Goal: Transaction & Acquisition: Purchase product/service

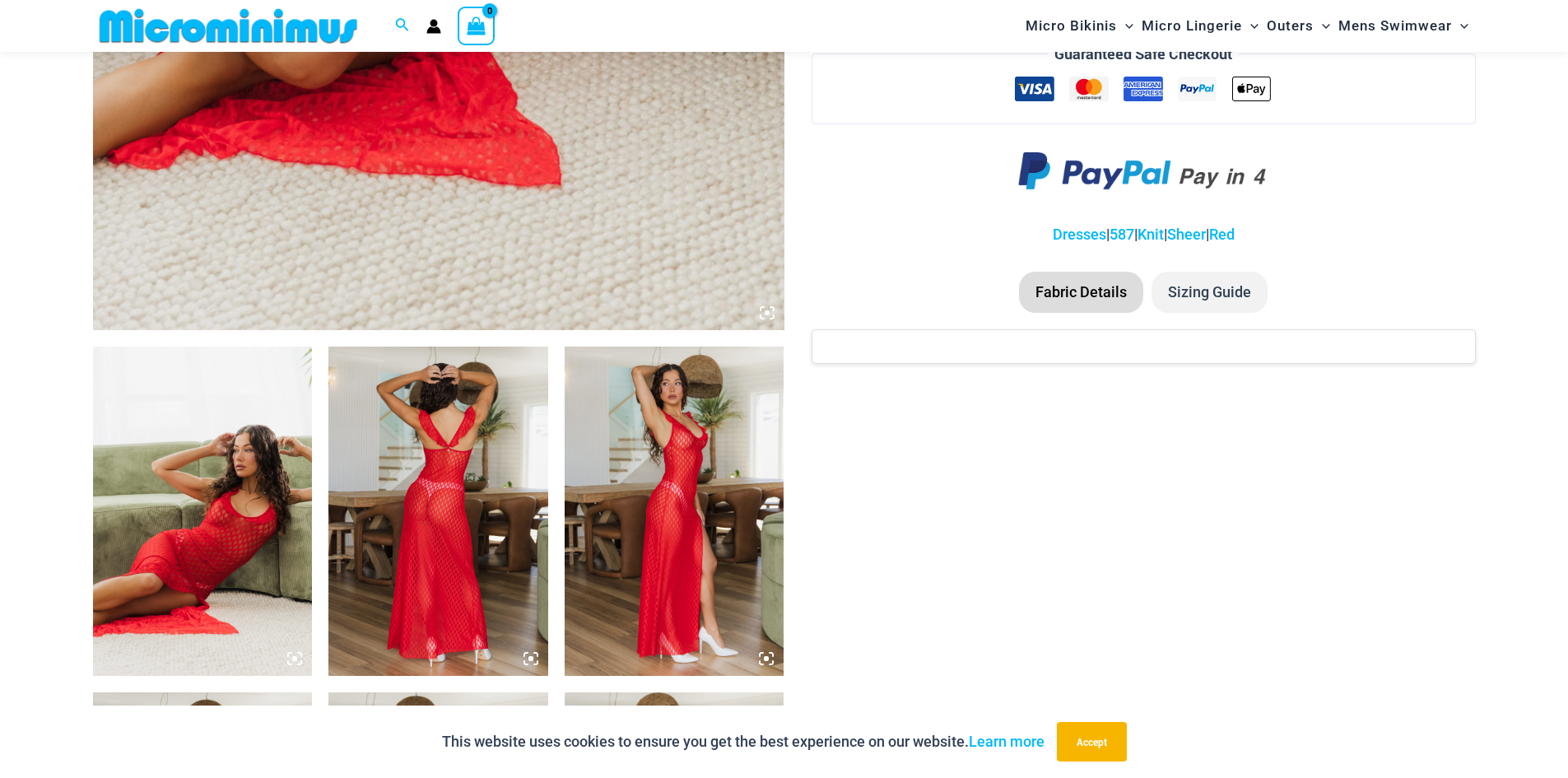
scroll to position [890, 0]
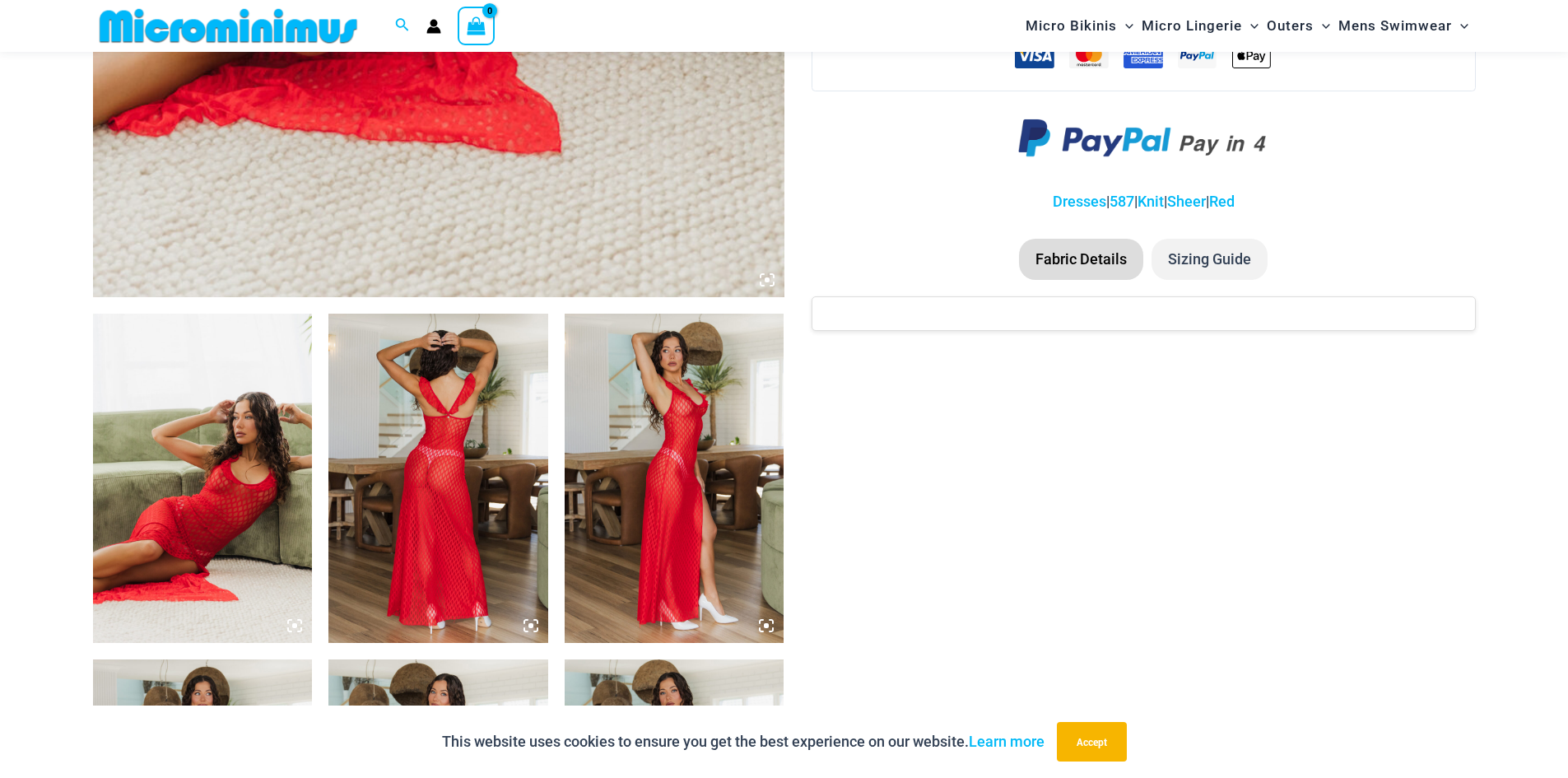
click at [695, 464] on img at bounding box center [674, 478] width 220 height 330
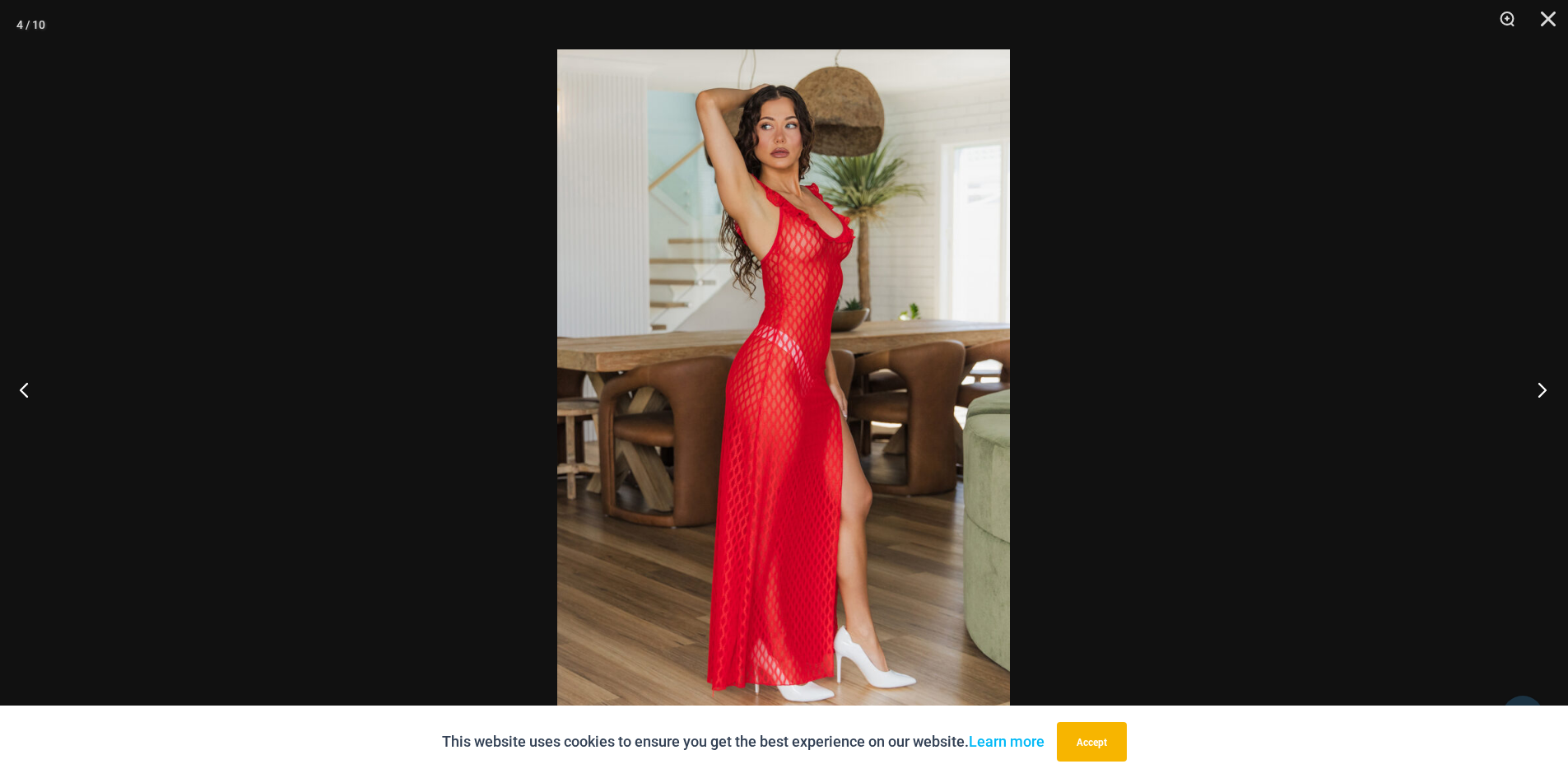
click at [1540, 382] on button "Next" at bounding box center [1537, 389] width 62 height 82
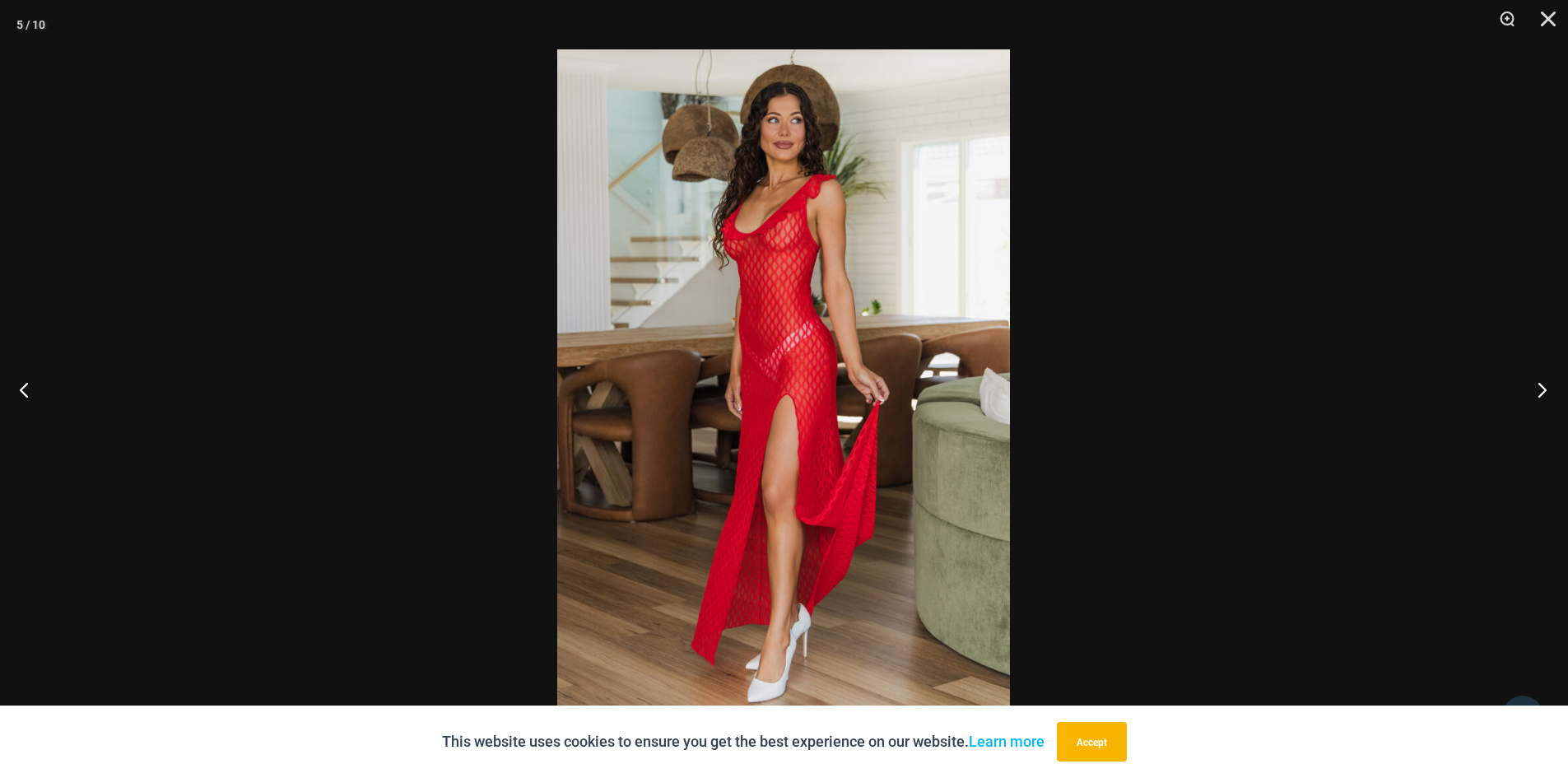
click at [1540, 382] on button "Next" at bounding box center [1537, 389] width 62 height 82
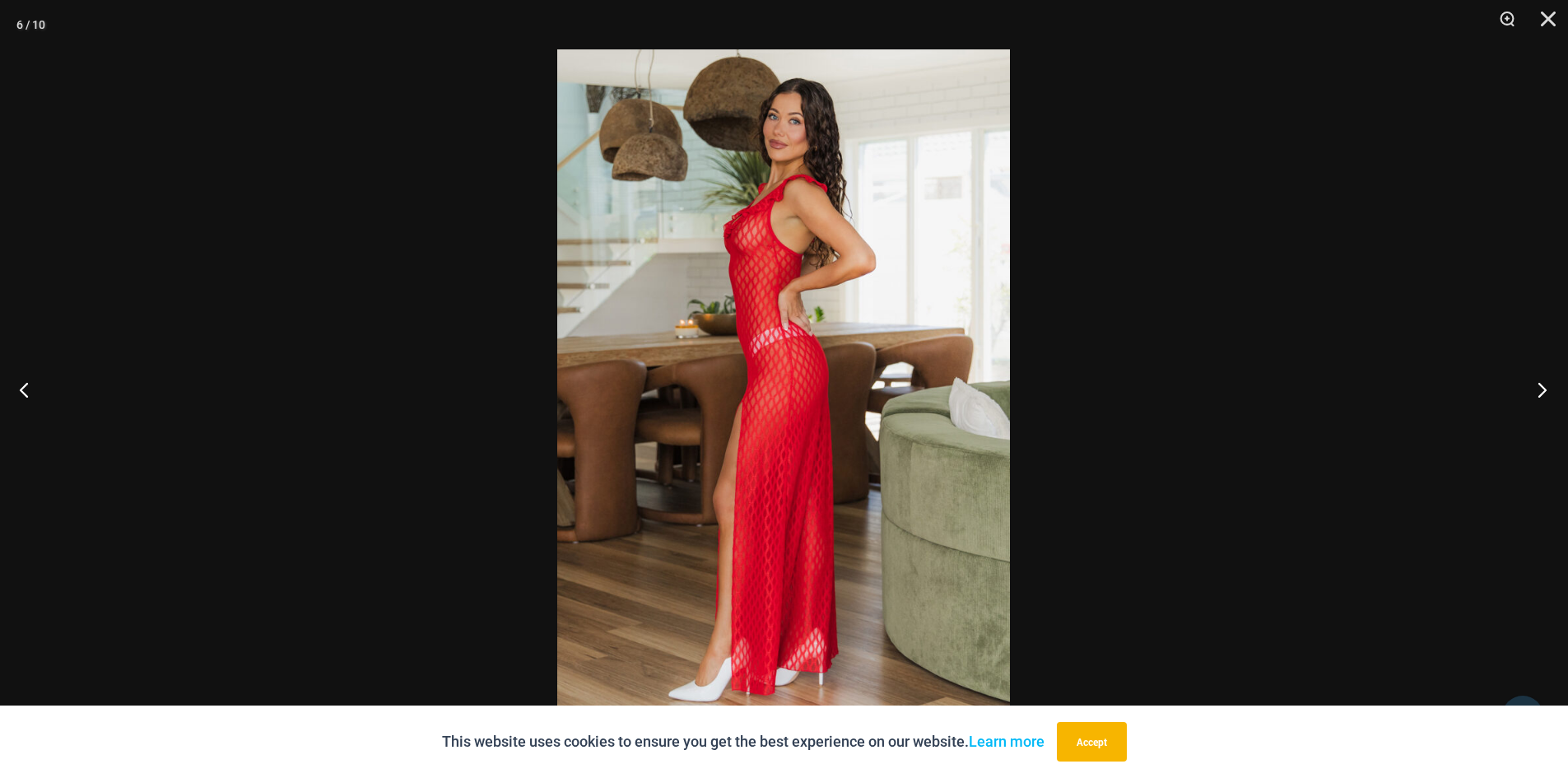
click at [1540, 382] on button "Next" at bounding box center [1537, 389] width 62 height 82
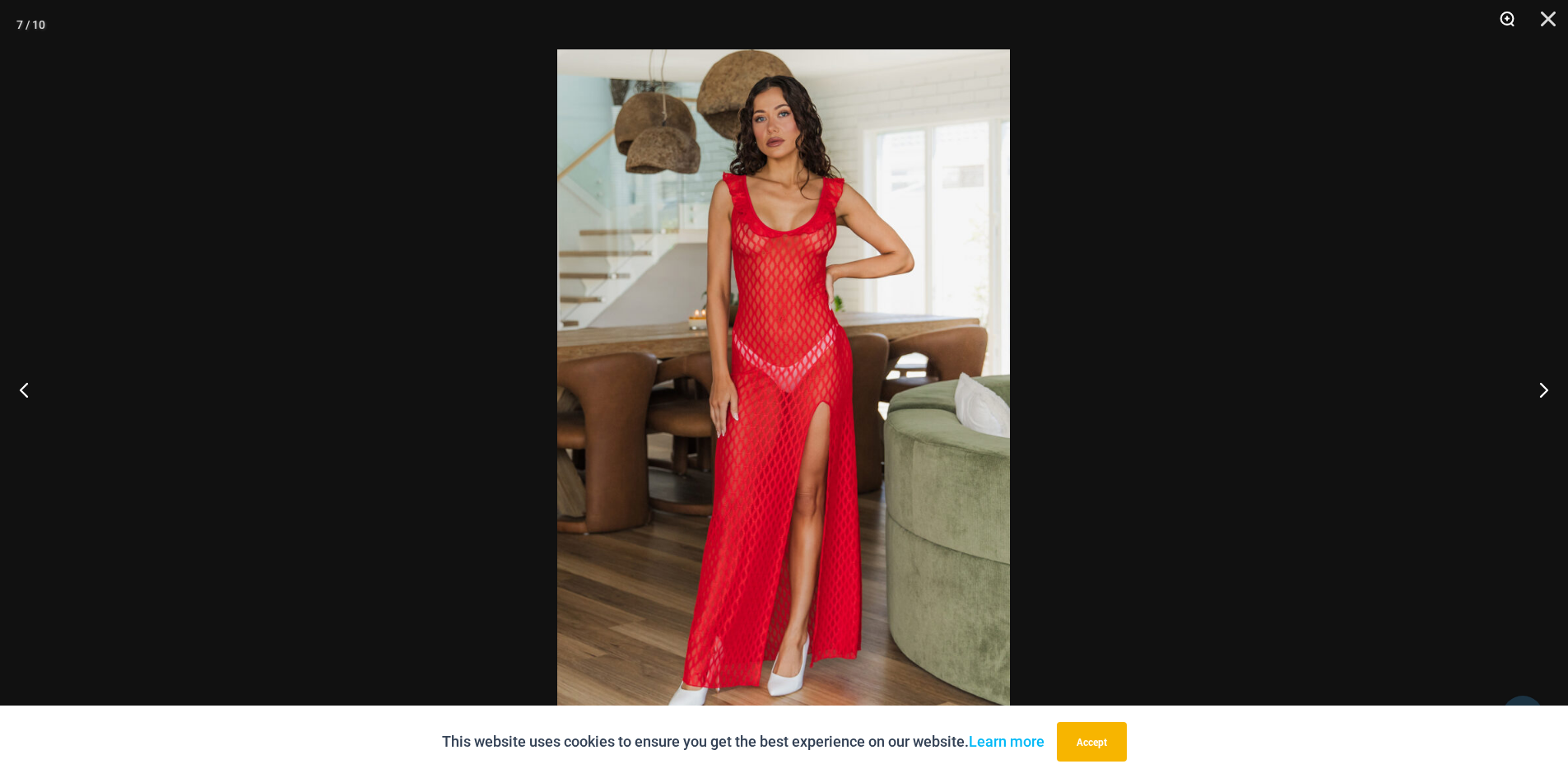
click at [1508, 16] on button "Zoom" at bounding box center [1500, 25] width 41 height 49
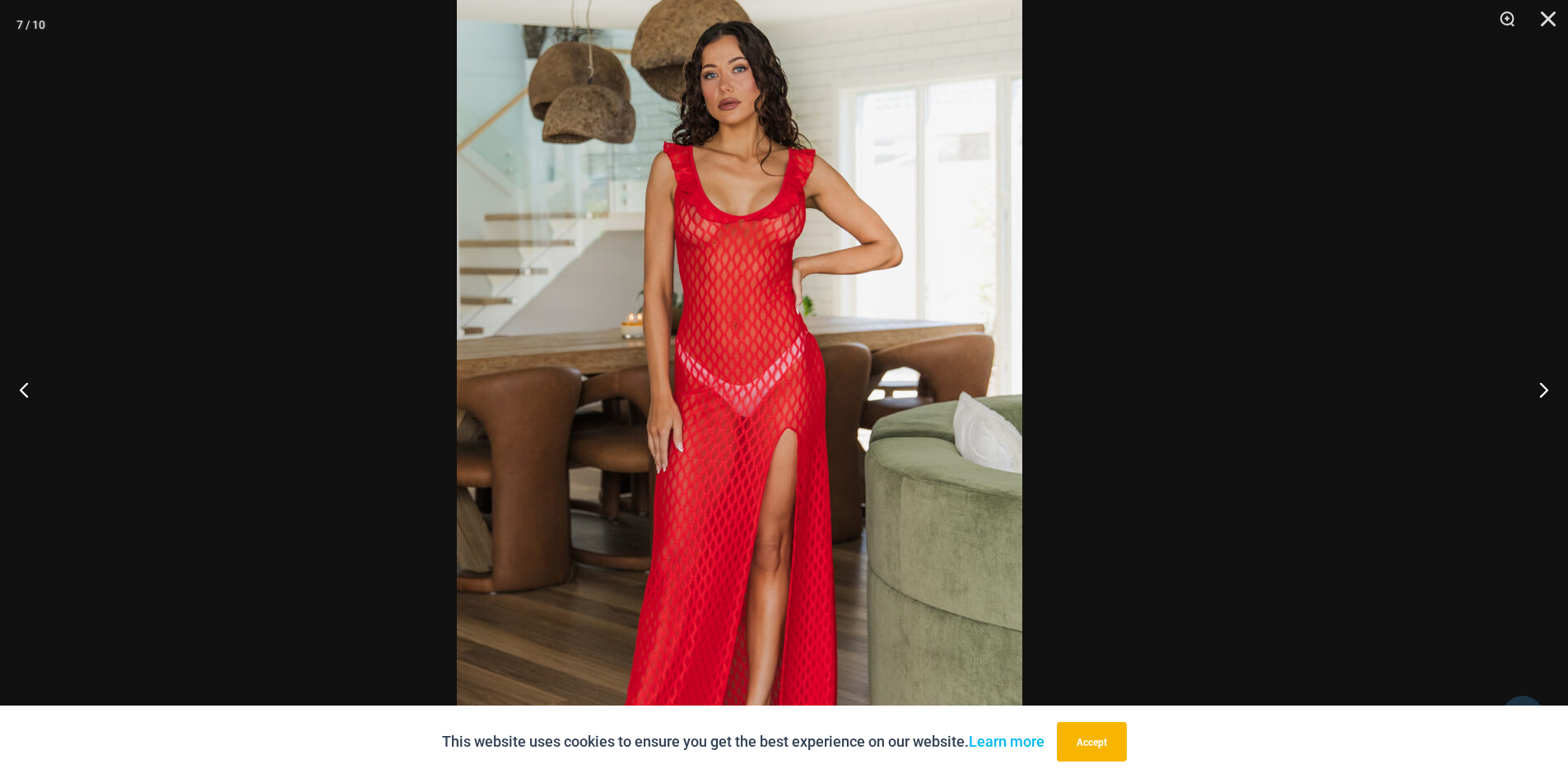
click at [630, 233] on img at bounding box center [740, 412] width 566 height 848
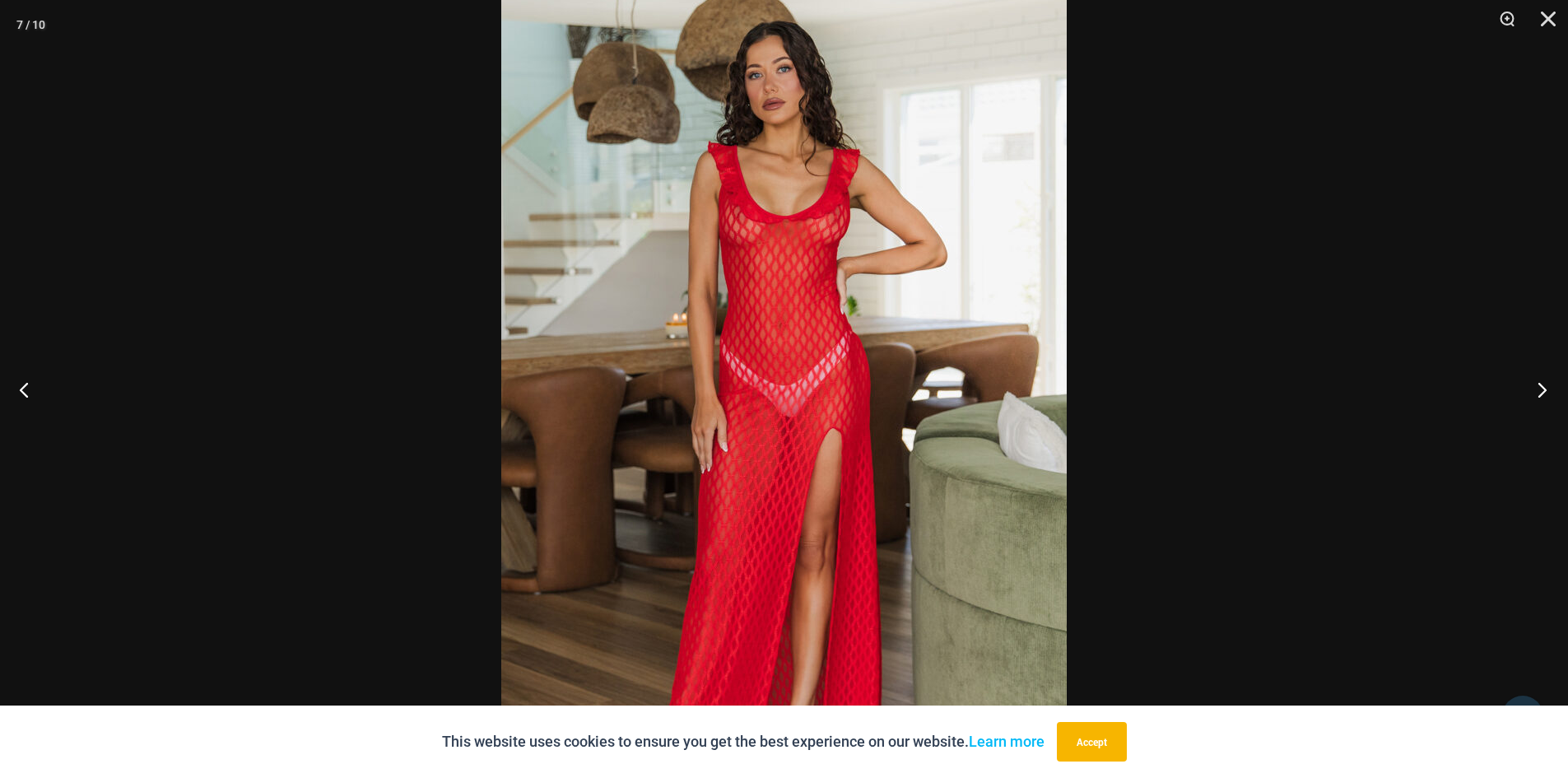
click at [1545, 389] on button "Next" at bounding box center [1537, 389] width 62 height 82
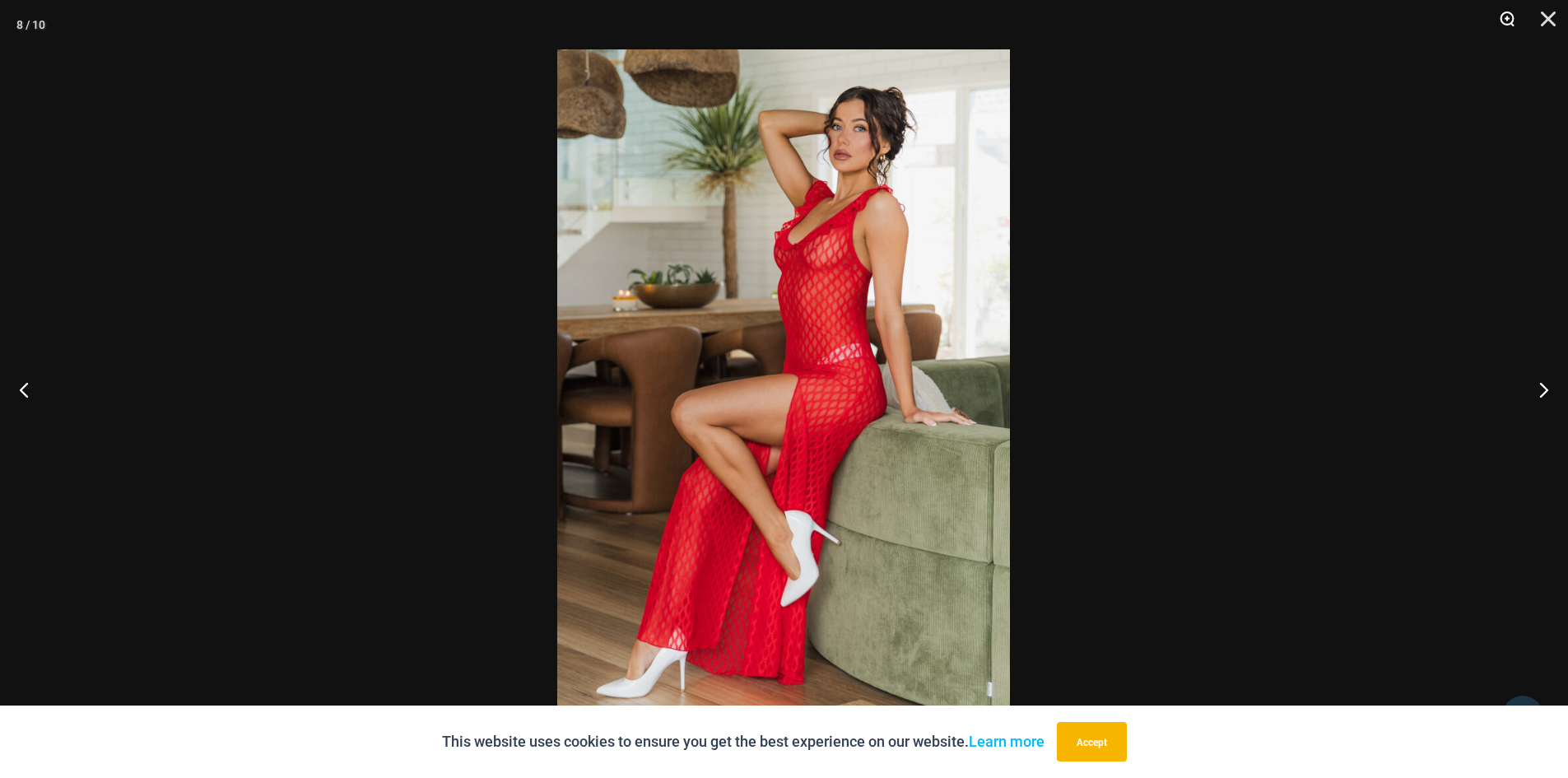
click at [1503, 21] on button "Zoom" at bounding box center [1500, 25] width 41 height 49
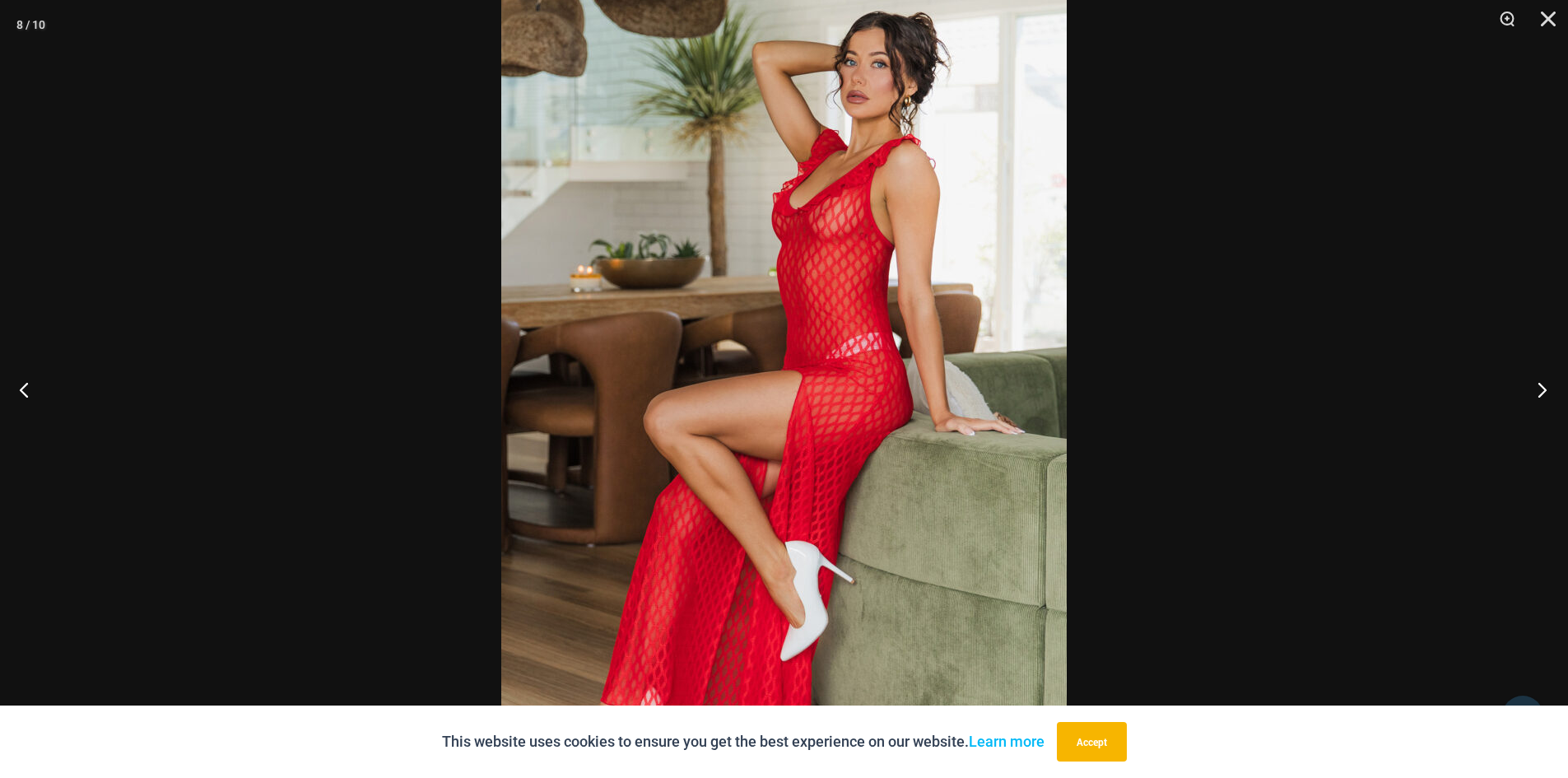
click at [1546, 389] on button "Next" at bounding box center [1537, 389] width 62 height 82
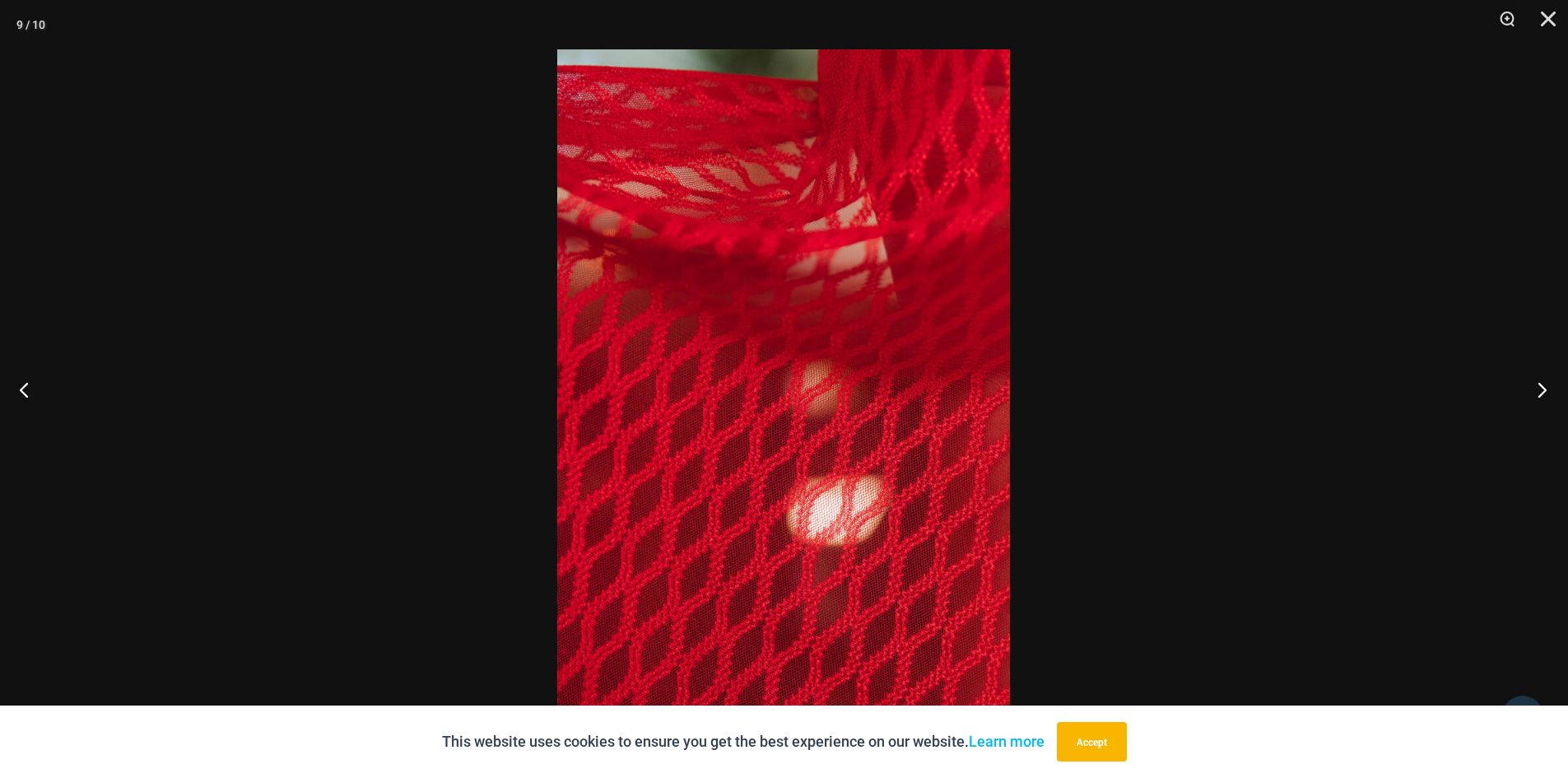
click at [1544, 390] on button "Next" at bounding box center [1537, 389] width 62 height 82
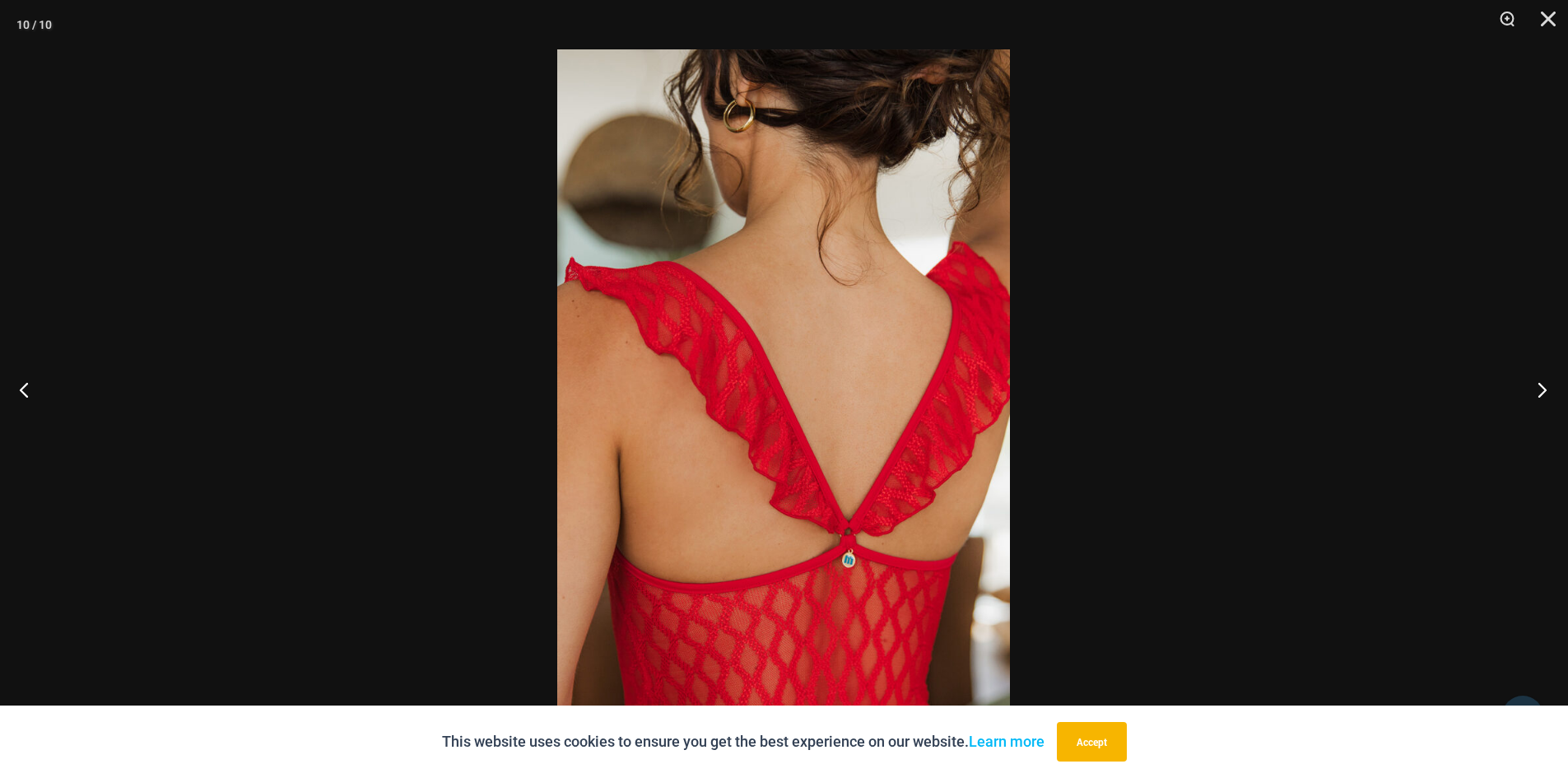
click at [1544, 390] on button "Next" at bounding box center [1537, 389] width 62 height 82
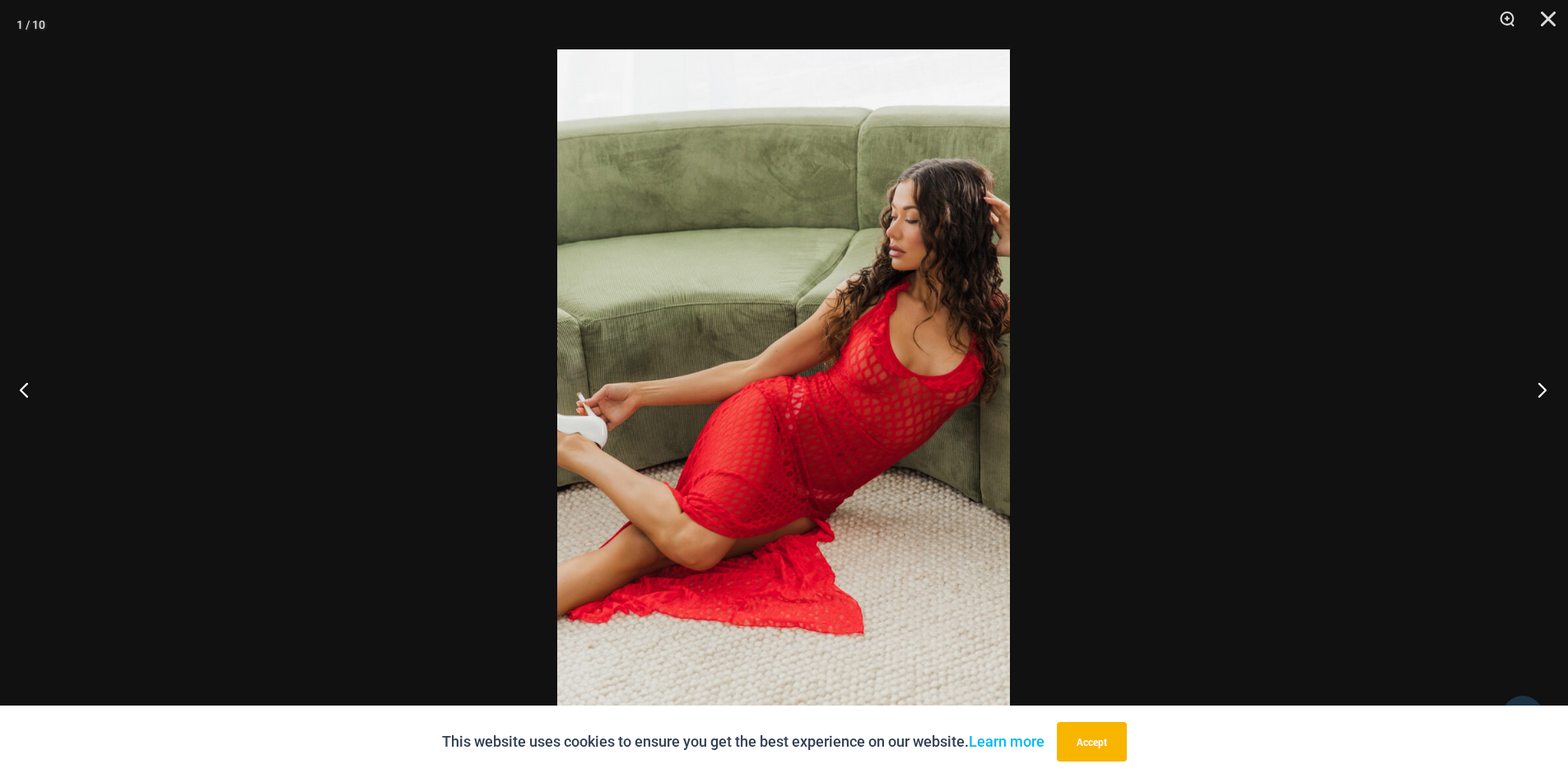
click at [1544, 390] on button "Next" at bounding box center [1537, 389] width 62 height 82
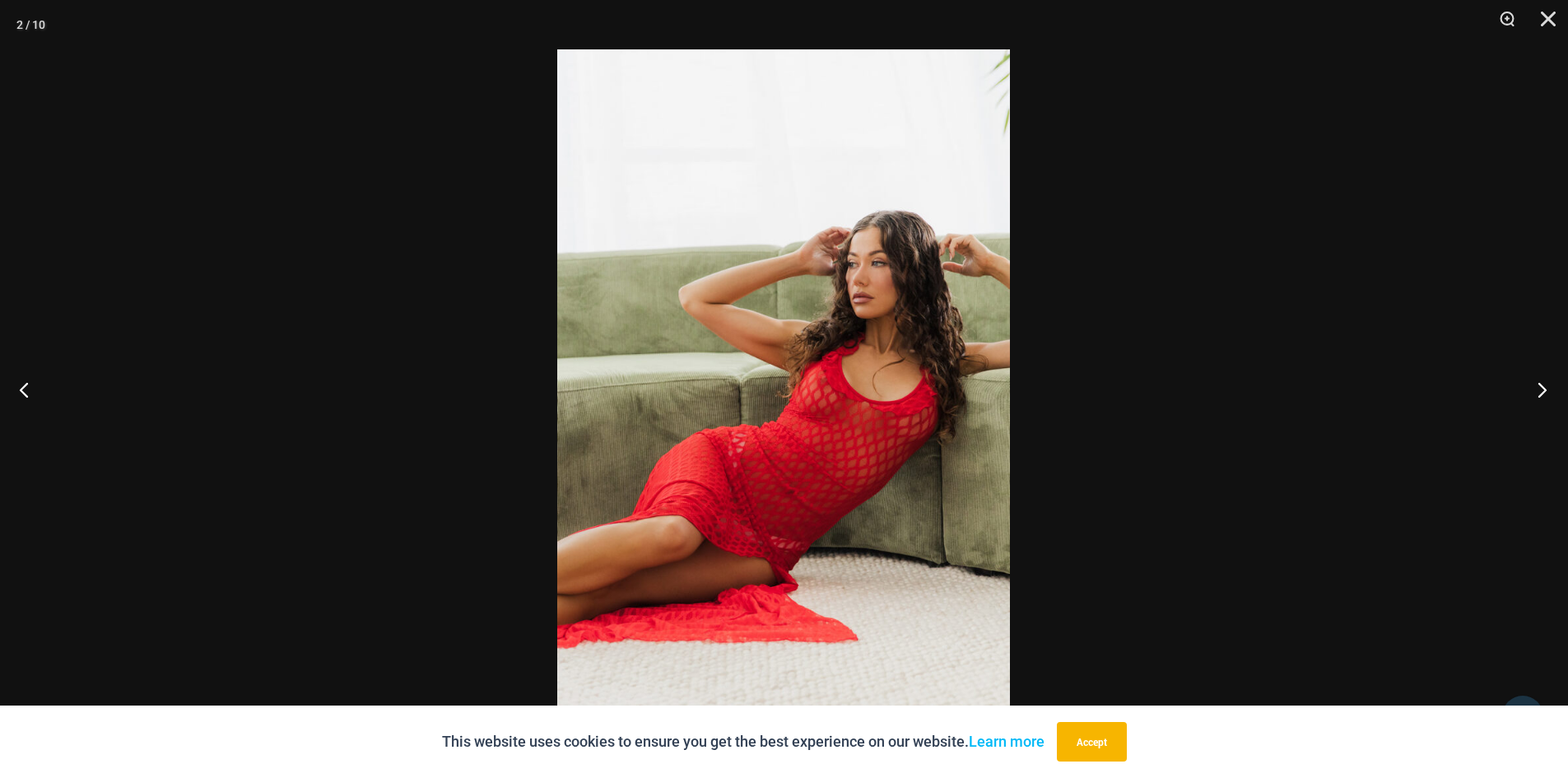
click at [1544, 390] on button "Next" at bounding box center [1537, 389] width 62 height 82
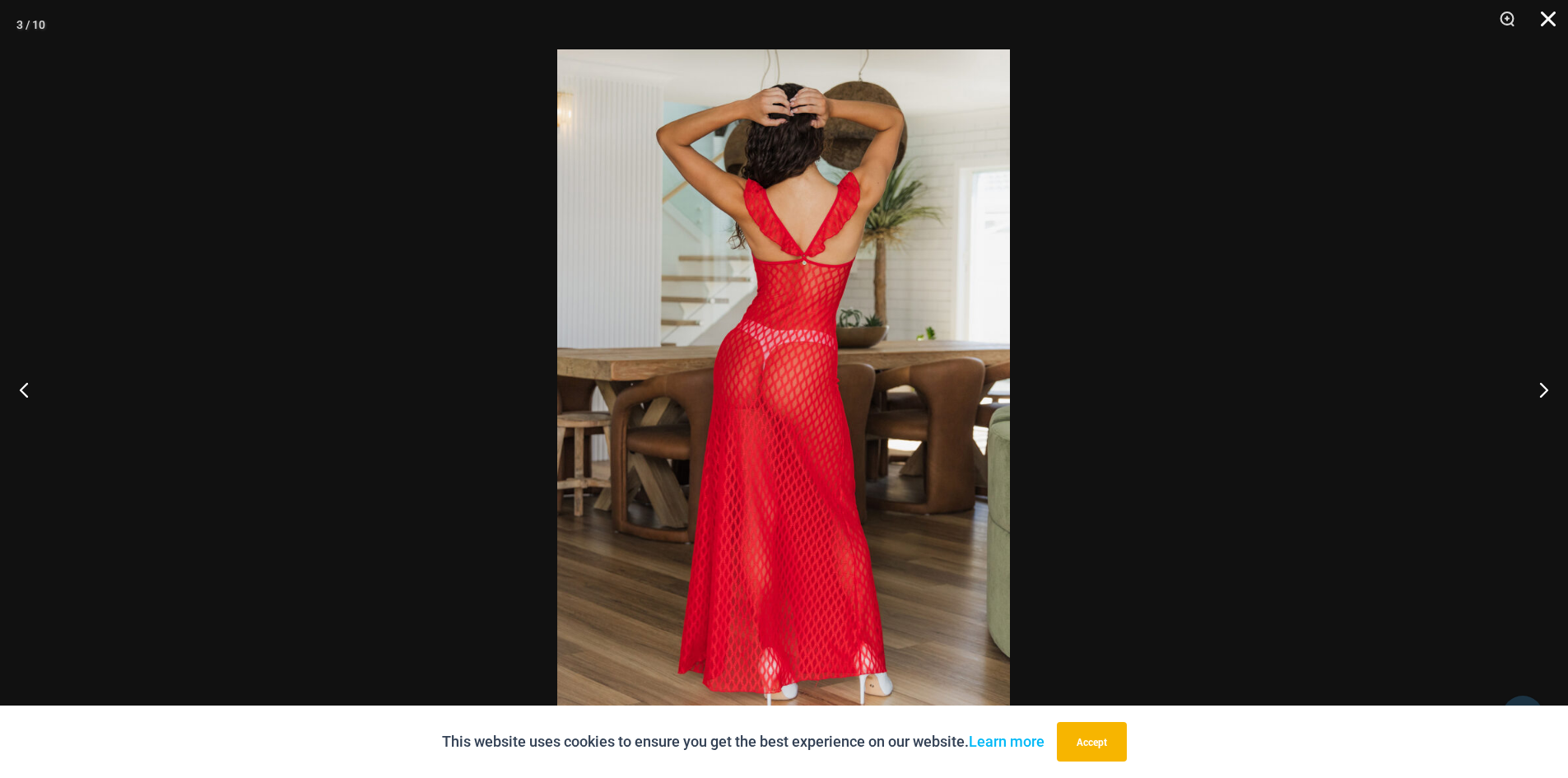
click at [1552, 21] on button "Close" at bounding box center [1542, 25] width 41 height 49
